Goal: Task Accomplishment & Management: Manage account settings

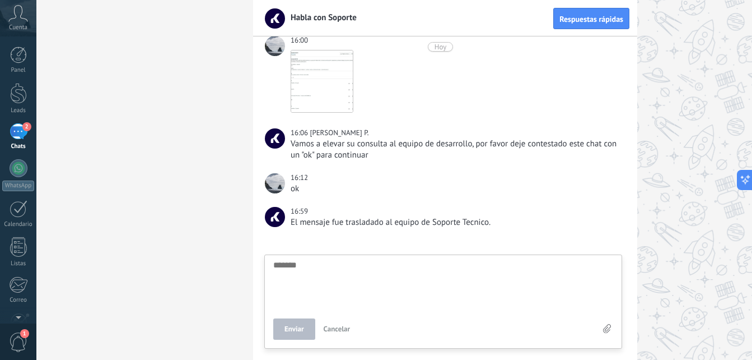
drag, startPoint x: 170, startPoint y: 143, endPoint x: 152, endPoint y: 134, distance: 19.3
click at [17, 126] on div "2" at bounding box center [19, 131] width 18 height 16
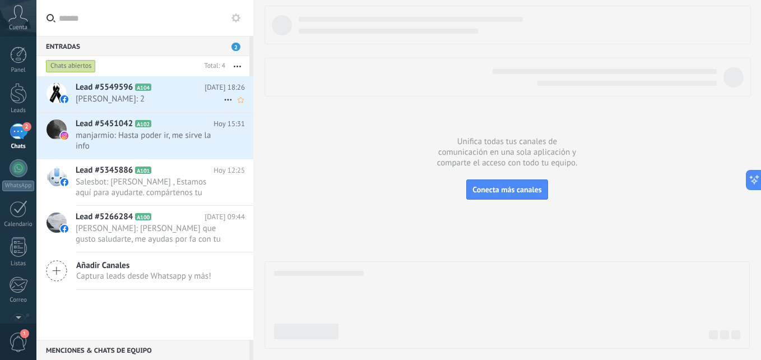
click at [165, 97] on span "[PERSON_NAME]: 2" at bounding box center [150, 99] width 148 height 11
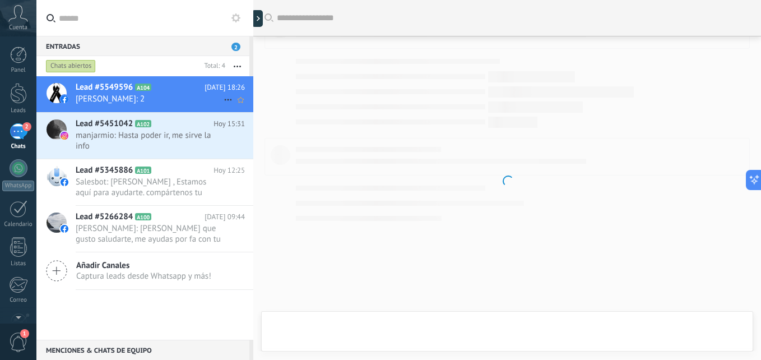
scroll to position [366, 0]
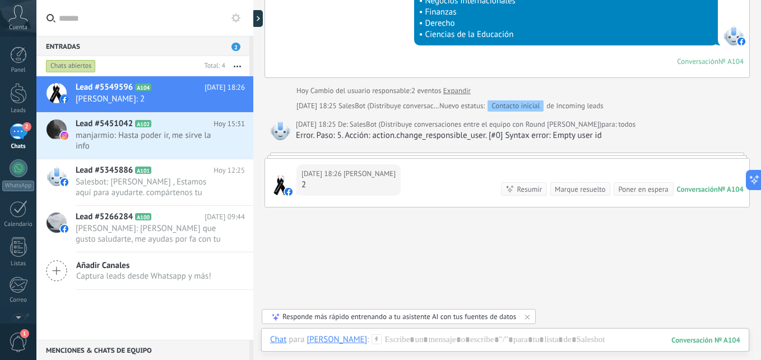
click at [184, 41] on div "Entradas 2" at bounding box center [142, 46] width 213 height 20
click at [130, 85] on span "Lead #5549596" at bounding box center [104, 87] width 57 height 11
click at [85, 84] on span "Lead #5549596" at bounding box center [104, 87] width 57 height 11
click at [24, 99] on div at bounding box center [18, 93] width 17 height 21
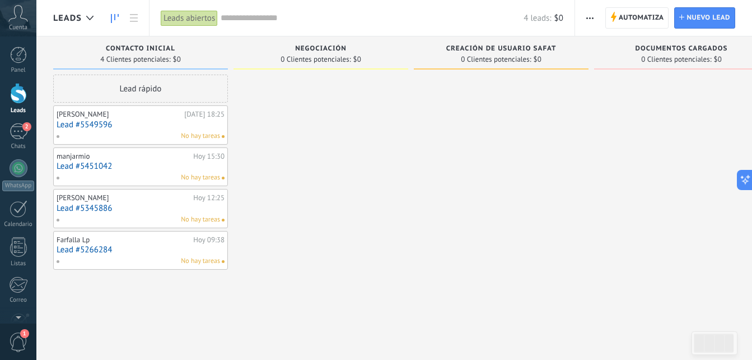
click at [81, 128] on link "Lead #5549596" at bounding box center [141, 125] width 168 height 10
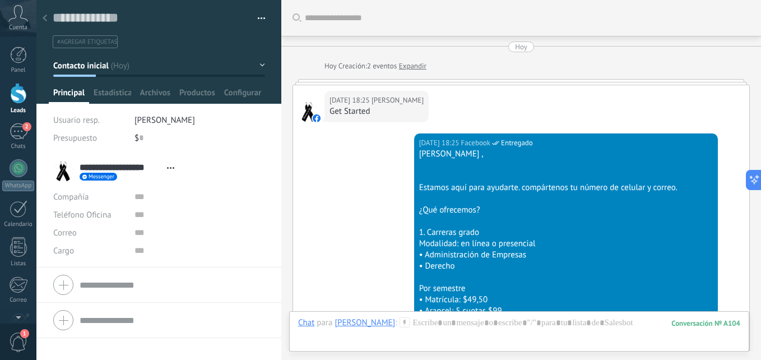
scroll to position [409, 0]
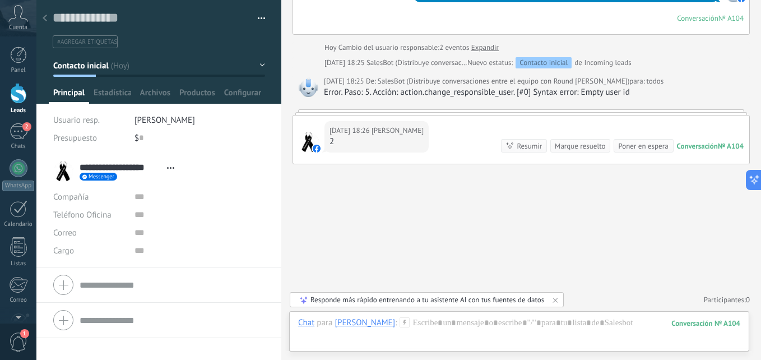
click at [45, 15] on icon at bounding box center [45, 18] width 4 height 7
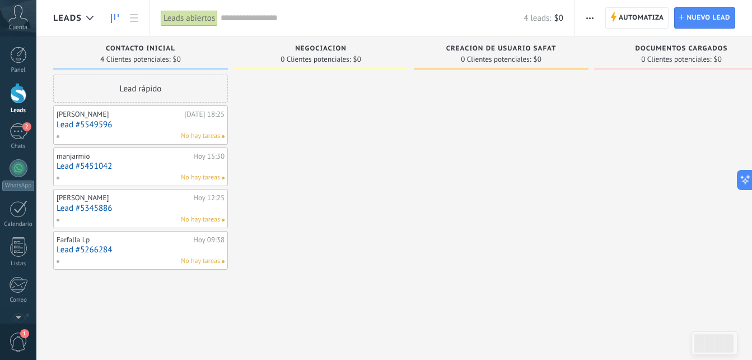
click at [67, 168] on link "Lead #5451042" at bounding box center [141, 166] width 168 height 10
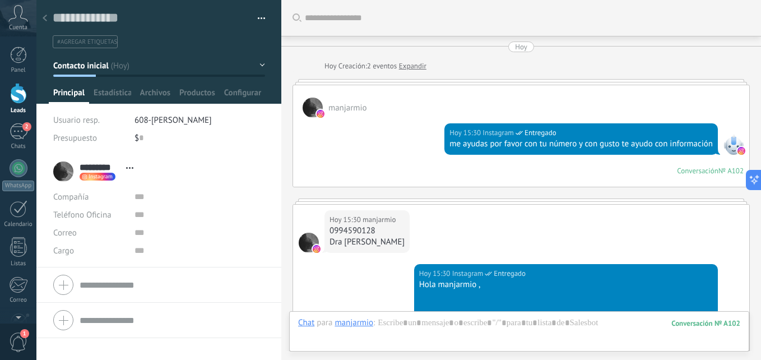
scroll to position [544, 0]
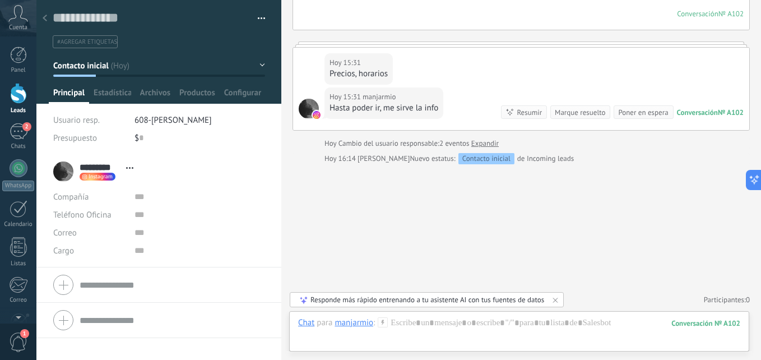
click at [38, 15] on div at bounding box center [45, 19] width 16 height 22
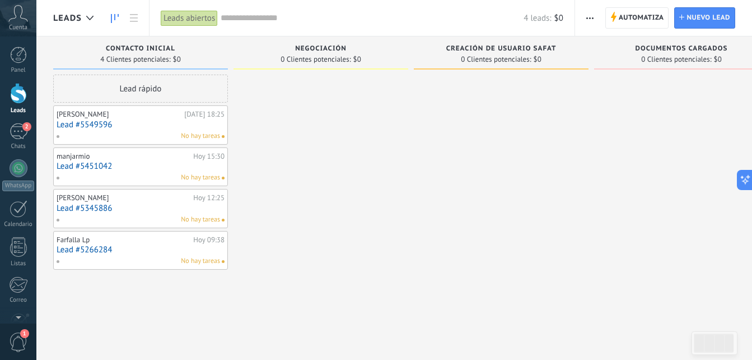
click at [93, 252] on link "Lead #5266284" at bounding box center [141, 250] width 168 height 10
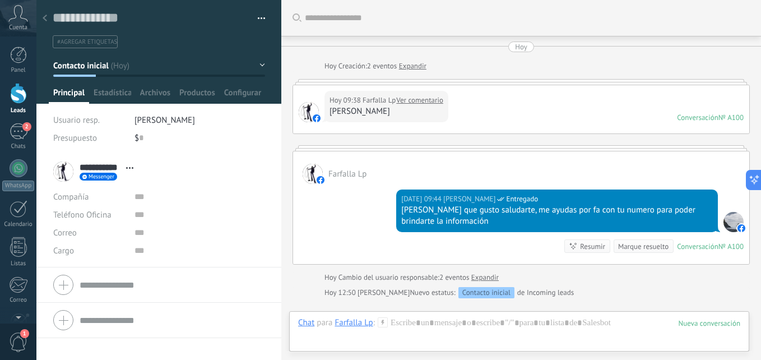
scroll to position [134, 0]
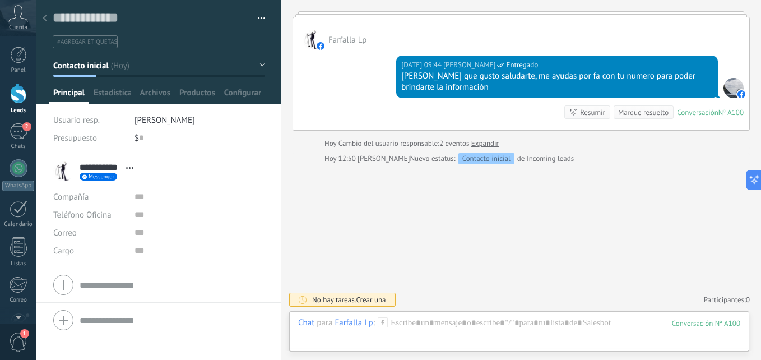
click at [45, 18] on use at bounding box center [45, 18] width 4 height 7
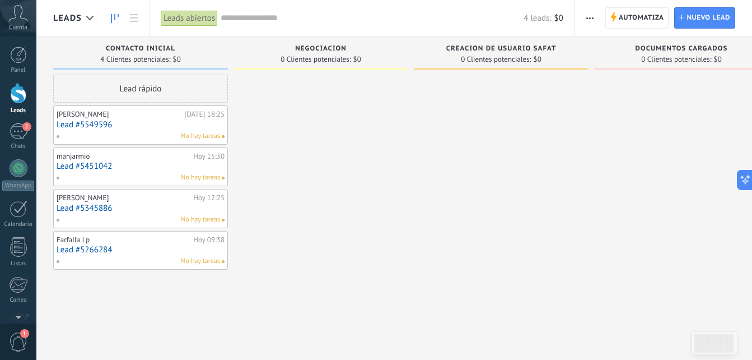
click at [310, 142] on div at bounding box center [321, 180] width 175 height 213
click at [17, 133] on div "2" at bounding box center [19, 131] width 18 height 16
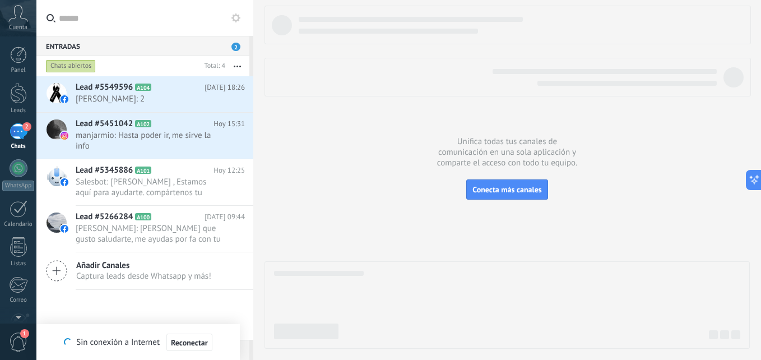
type textarea "*******"
